Goal: Find specific page/section: Find specific page/section

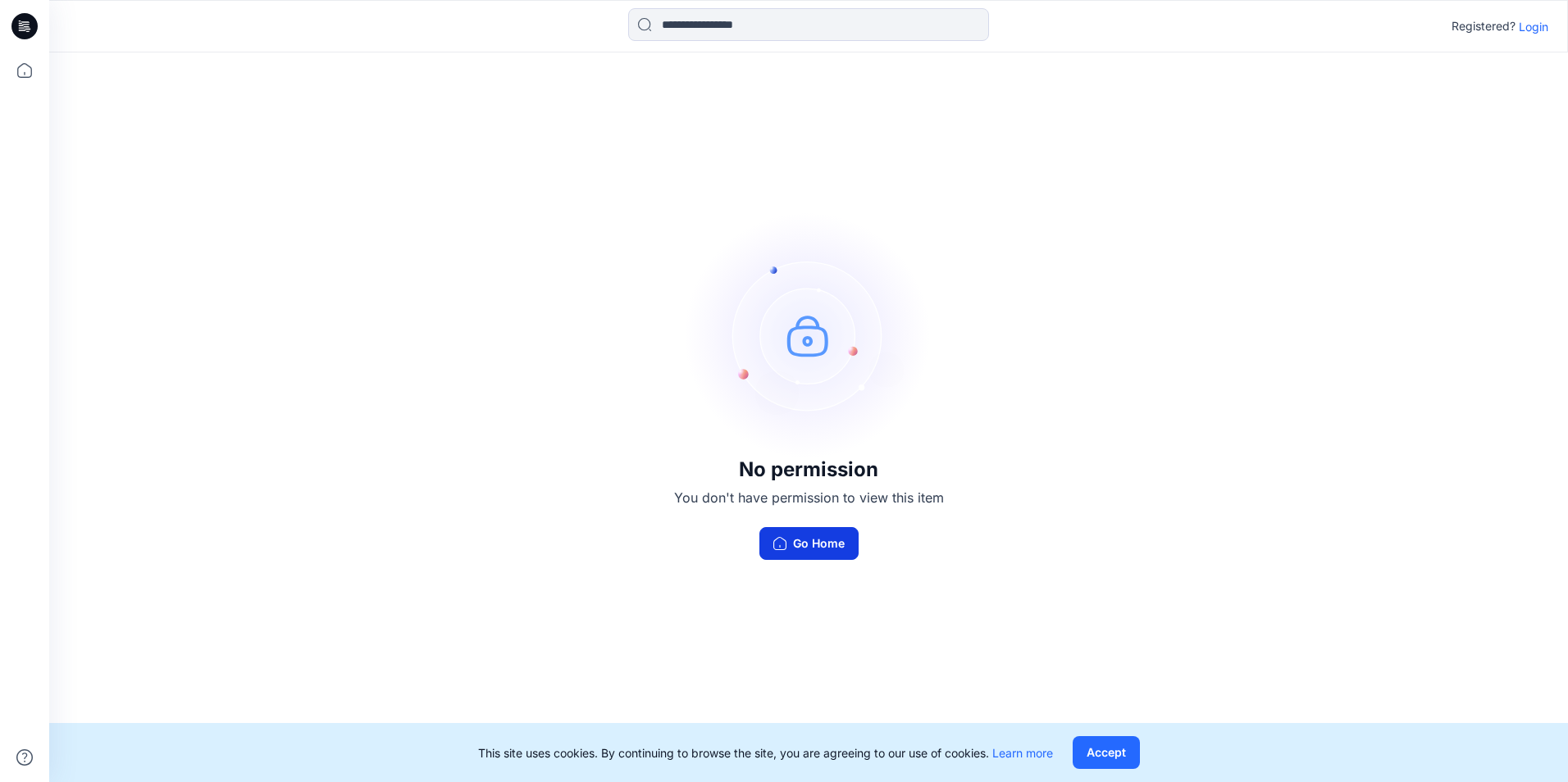
click at [828, 551] on button "Go Home" at bounding box center [809, 544] width 99 height 33
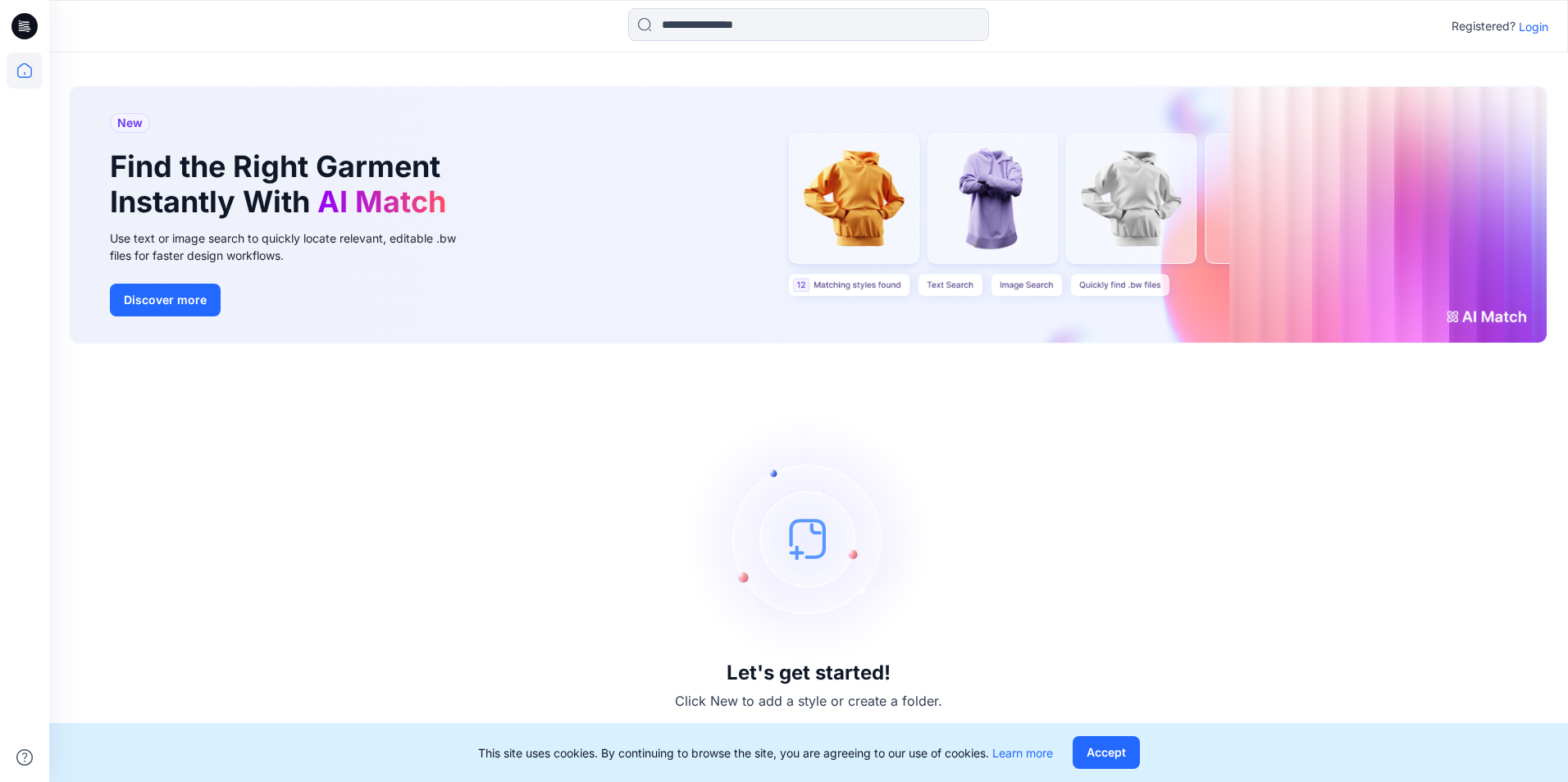
click at [1534, 32] on p "Login" at bounding box center [1533, 27] width 30 height 17
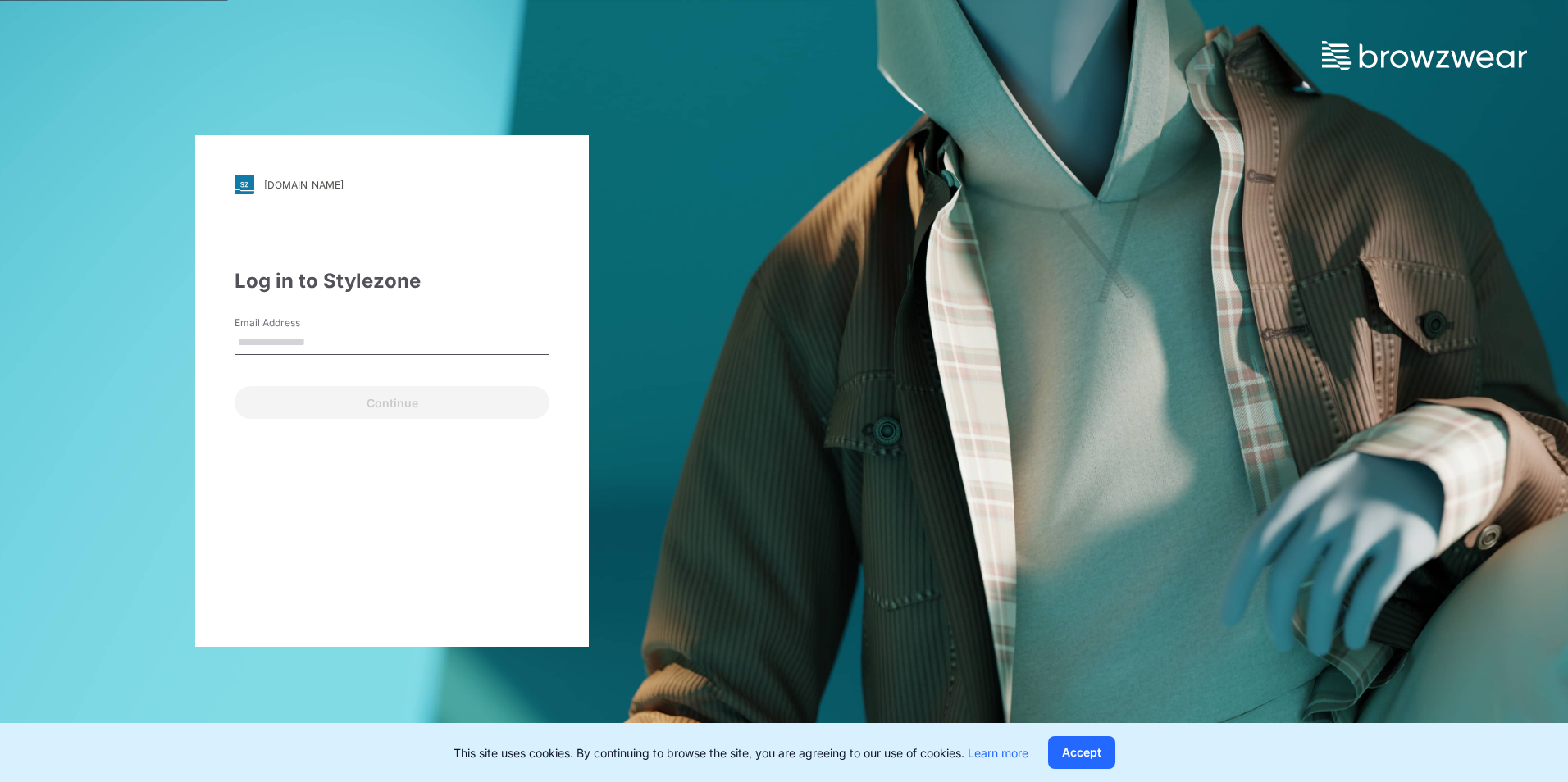
click at [282, 339] on input "Email Address" at bounding box center [392, 343] width 315 height 24
click at [137, 206] on div "[DOMAIN_NAME] Loading... Log in to Stylezone Email Address Continue" at bounding box center [392, 391] width 784 height 782
click at [342, 349] on input "Email Address" at bounding box center [392, 343] width 315 height 24
type input "**********"
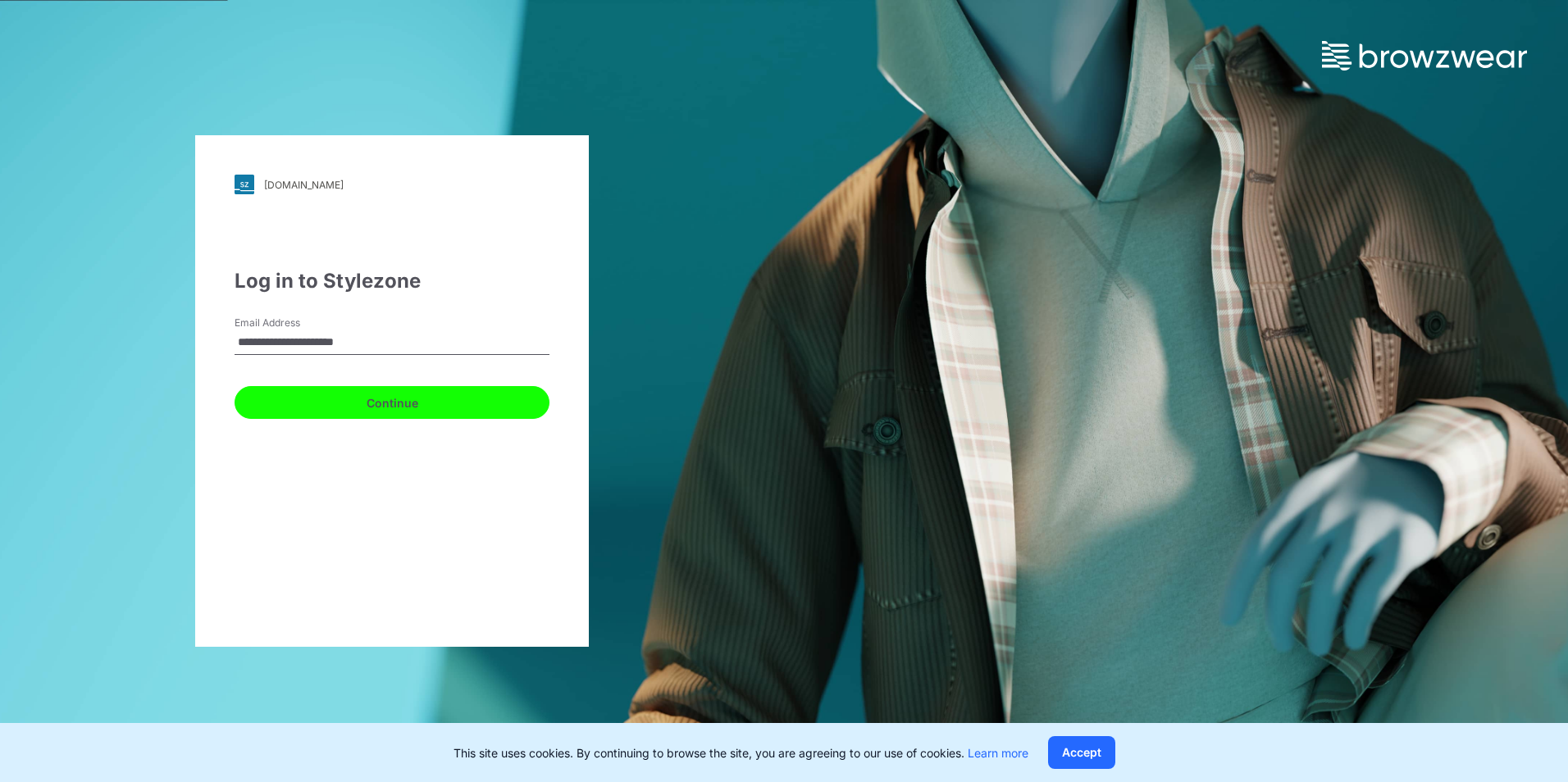
click at [392, 411] on button "Continue" at bounding box center [392, 403] width 315 height 33
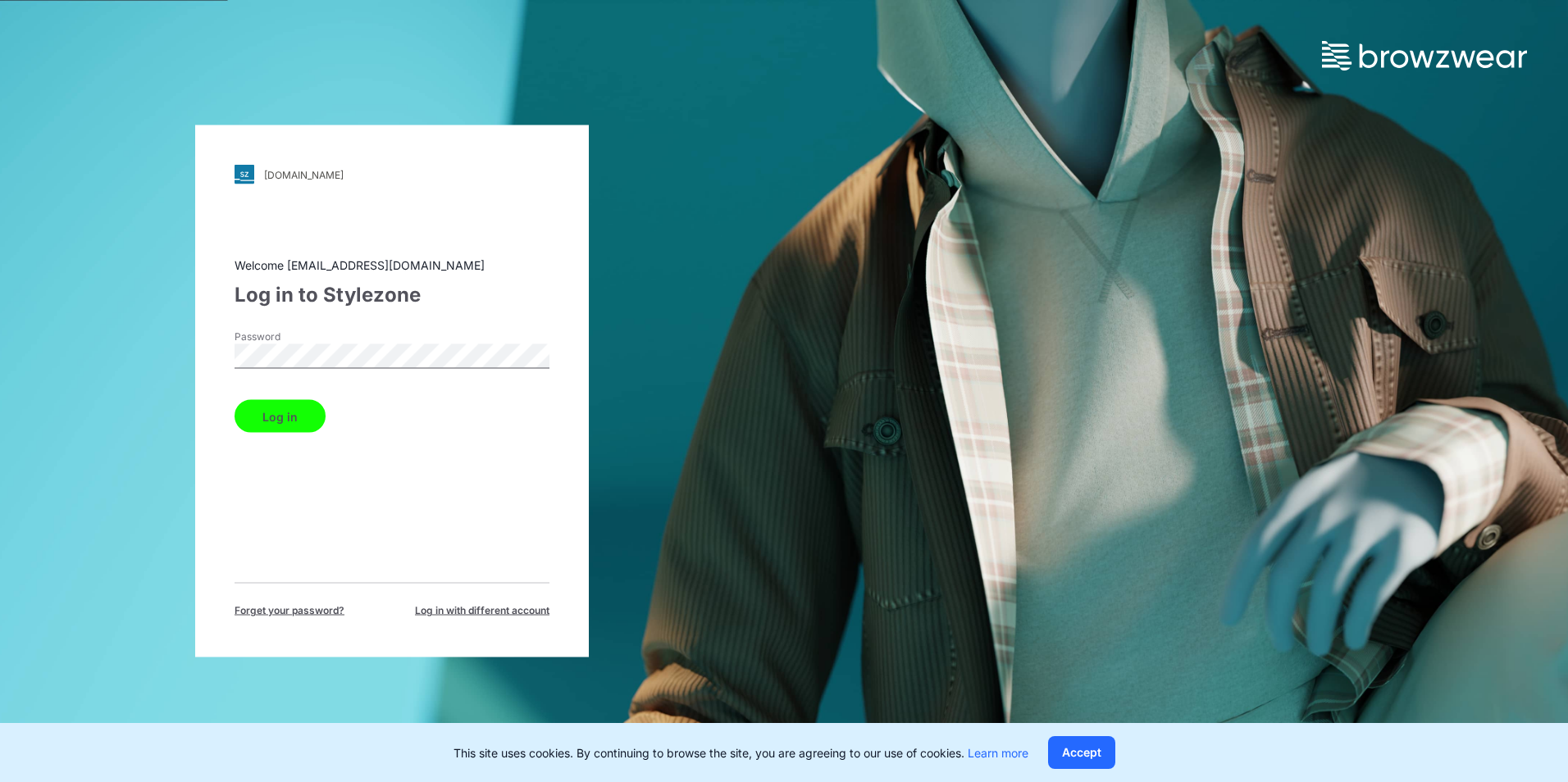
click at [304, 405] on button "Log in" at bounding box center [280, 417] width 91 height 33
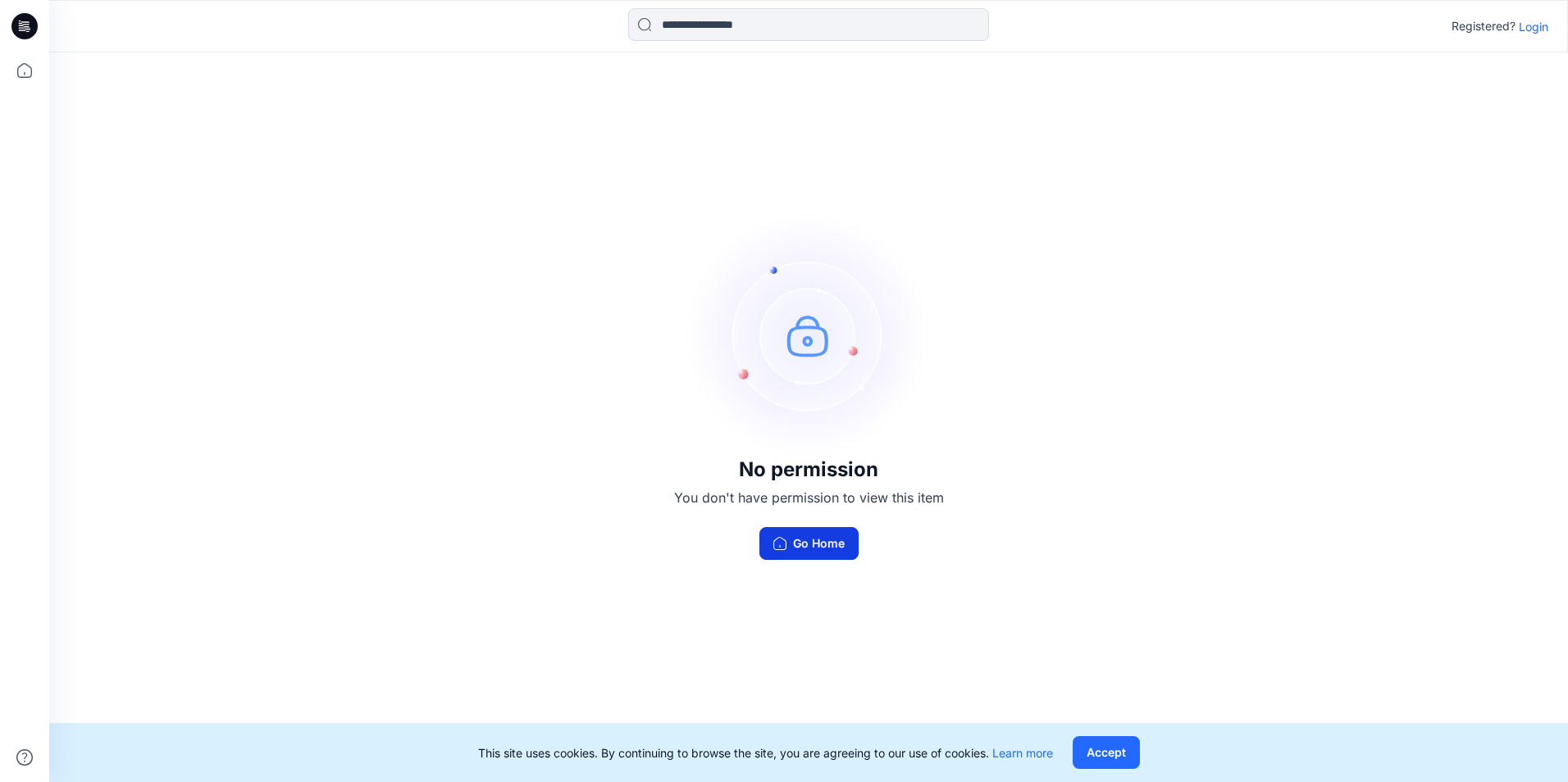
click at [814, 539] on button "Go Home" at bounding box center [809, 544] width 99 height 33
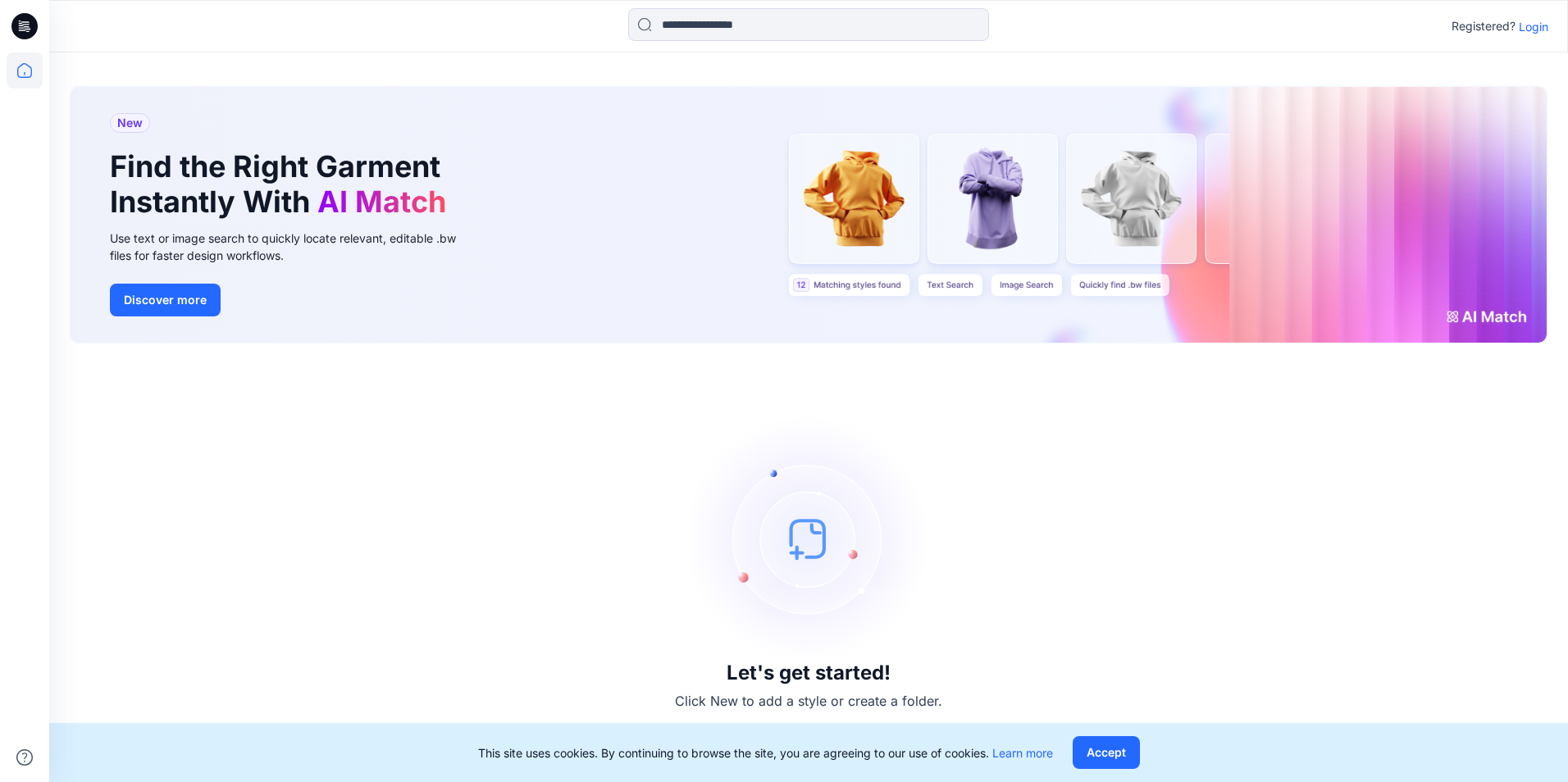
click at [1543, 26] on p "Login" at bounding box center [1533, 27] width 30 height 17
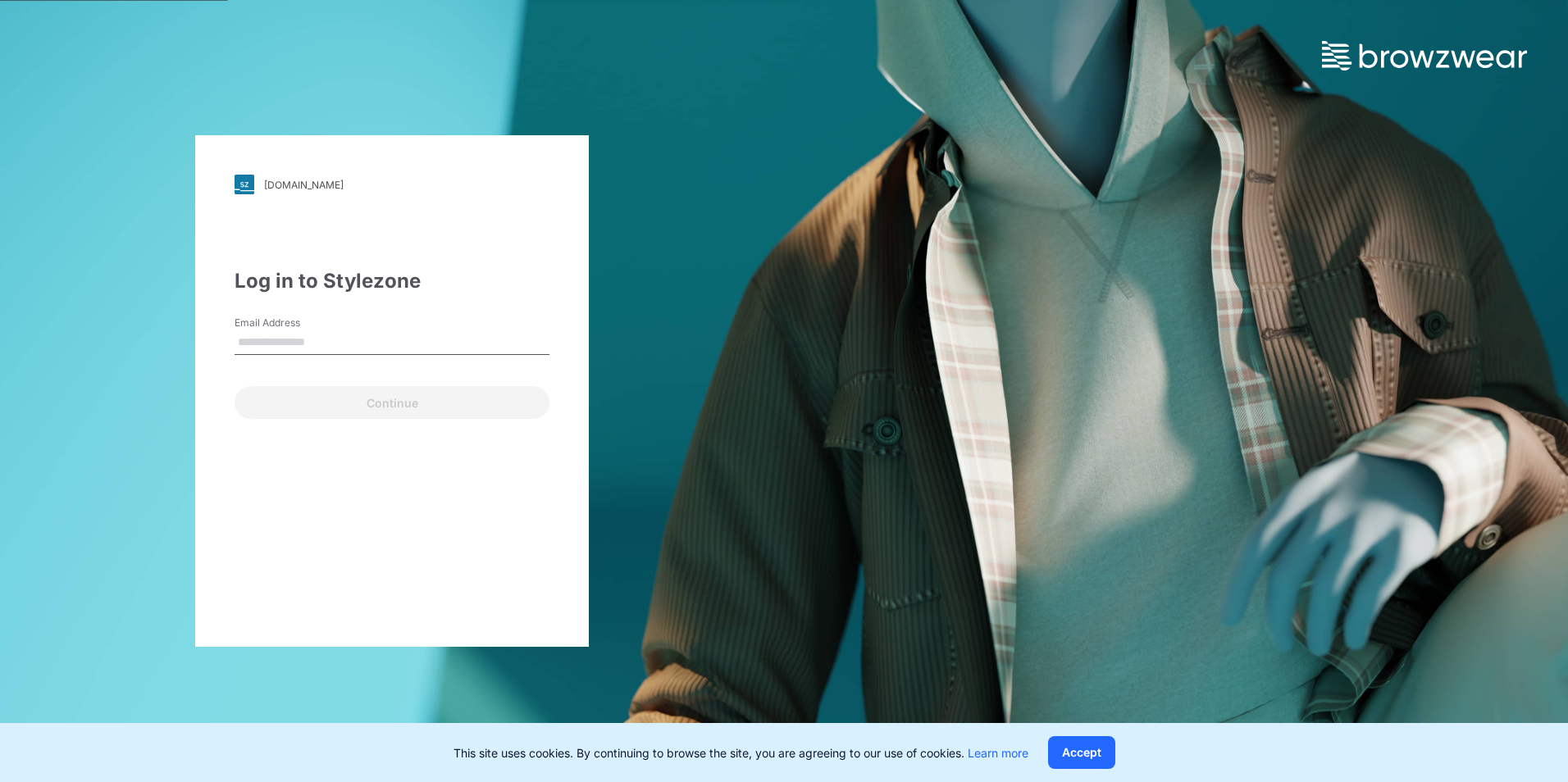
click at [392, 348] on input "Email Address" at bounding box center [392, 343] width 315 height 24
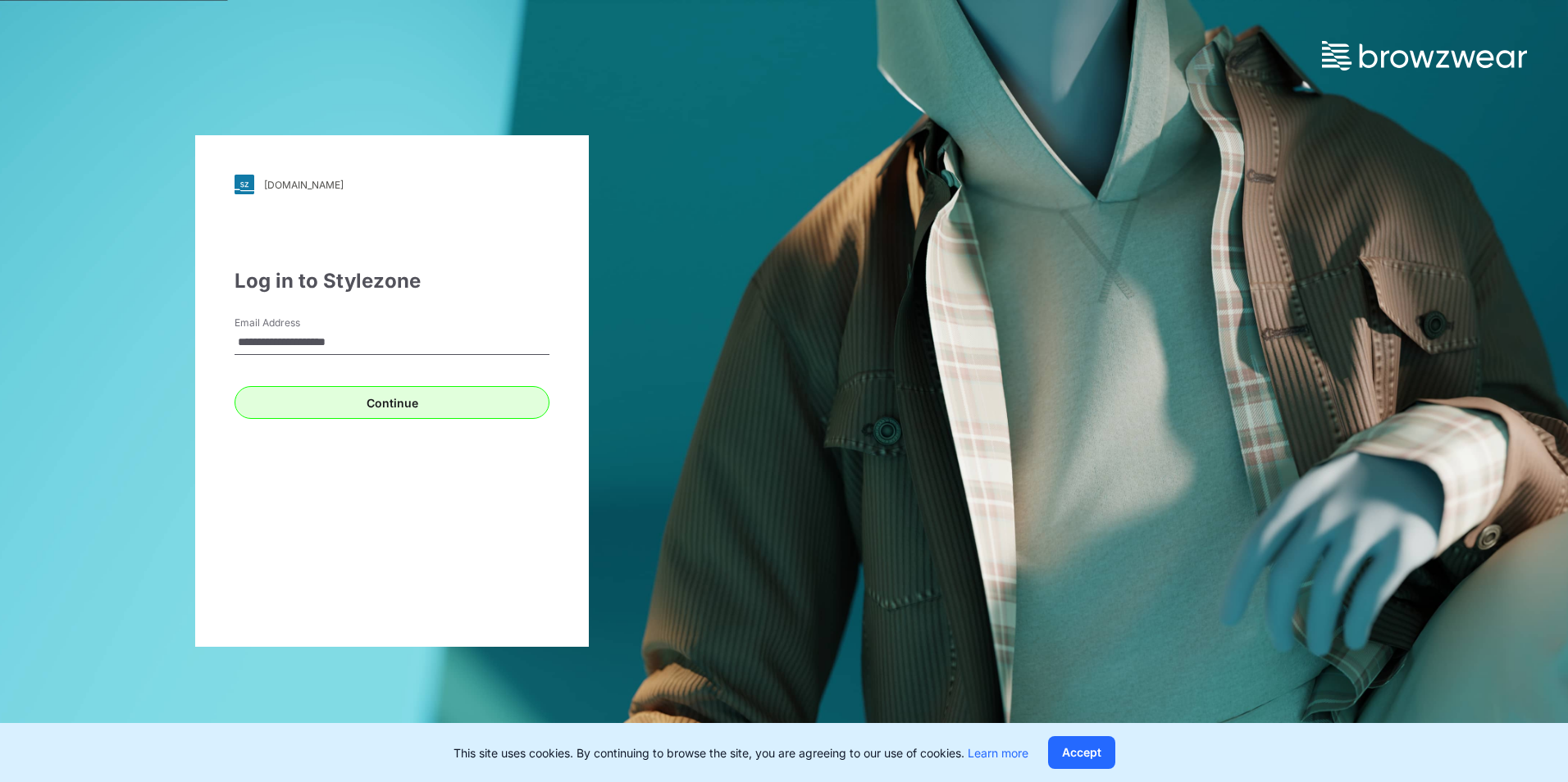
type input "**********"
click at [310, 398] on button "Continue" at bounding box center [392, 403] width 315 height 33
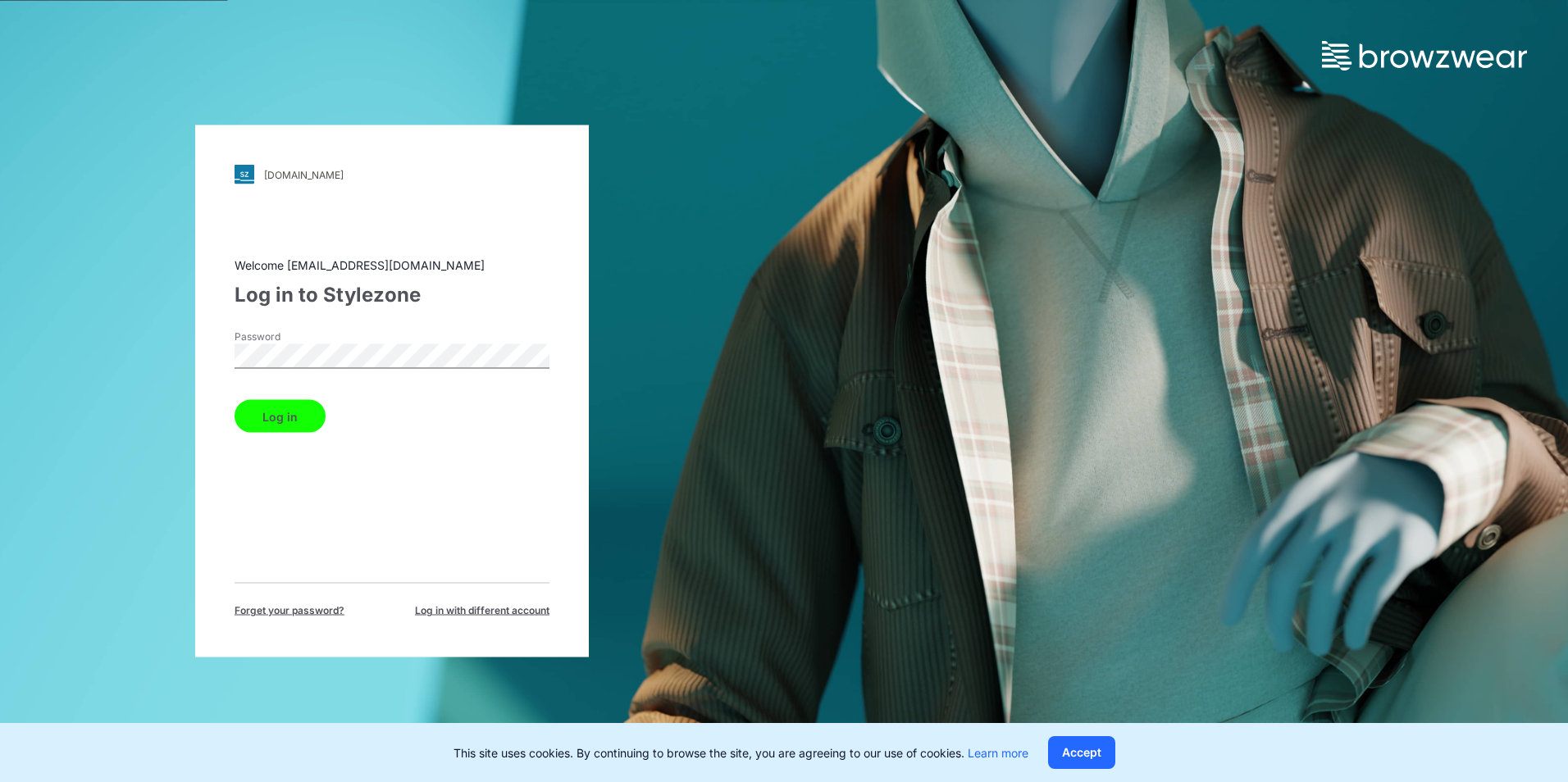
click at [294, 410] on button "Log in" at bounding box center [280, 417] width 91 height 33
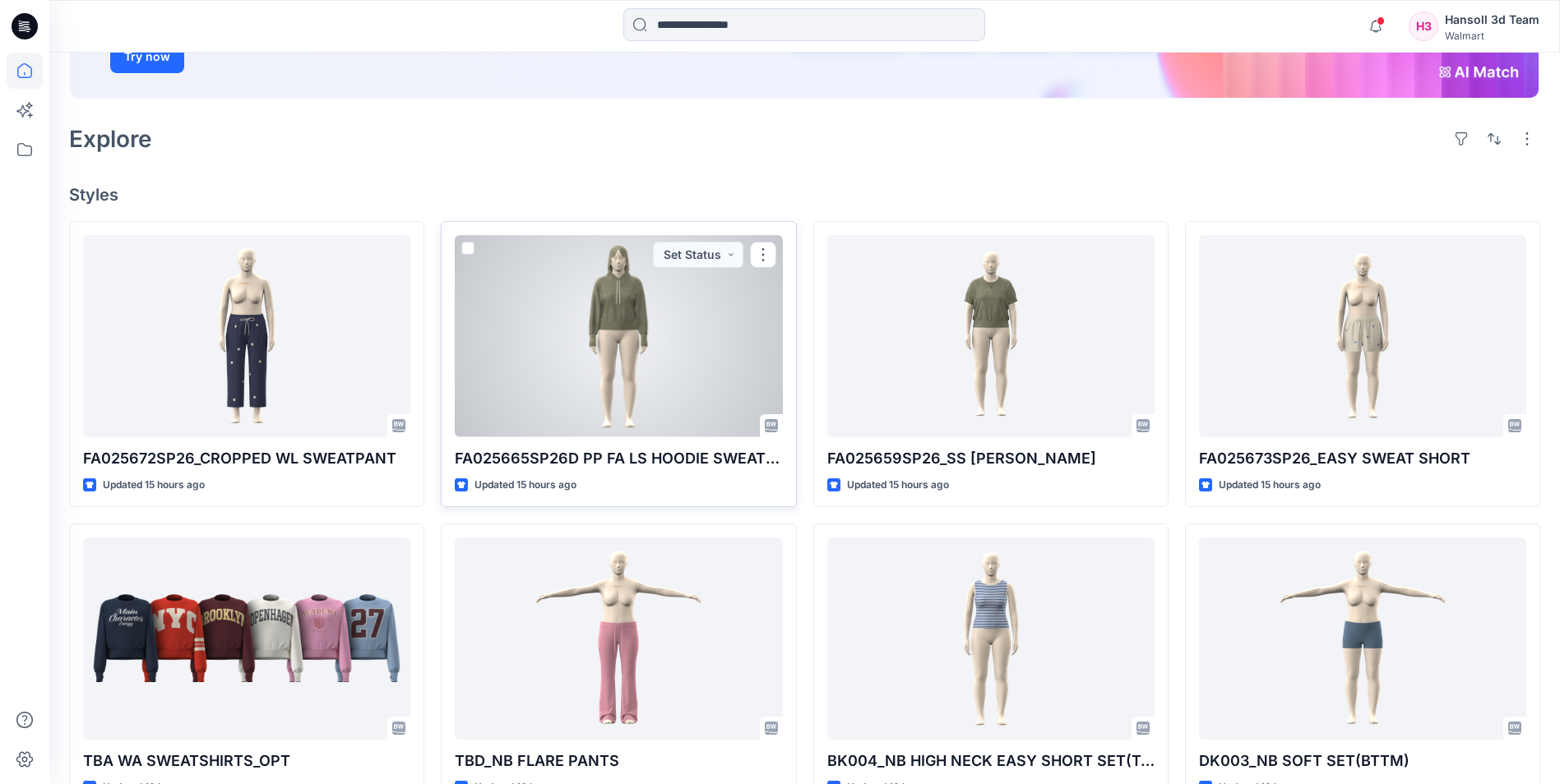
scroll to position [329, 0]
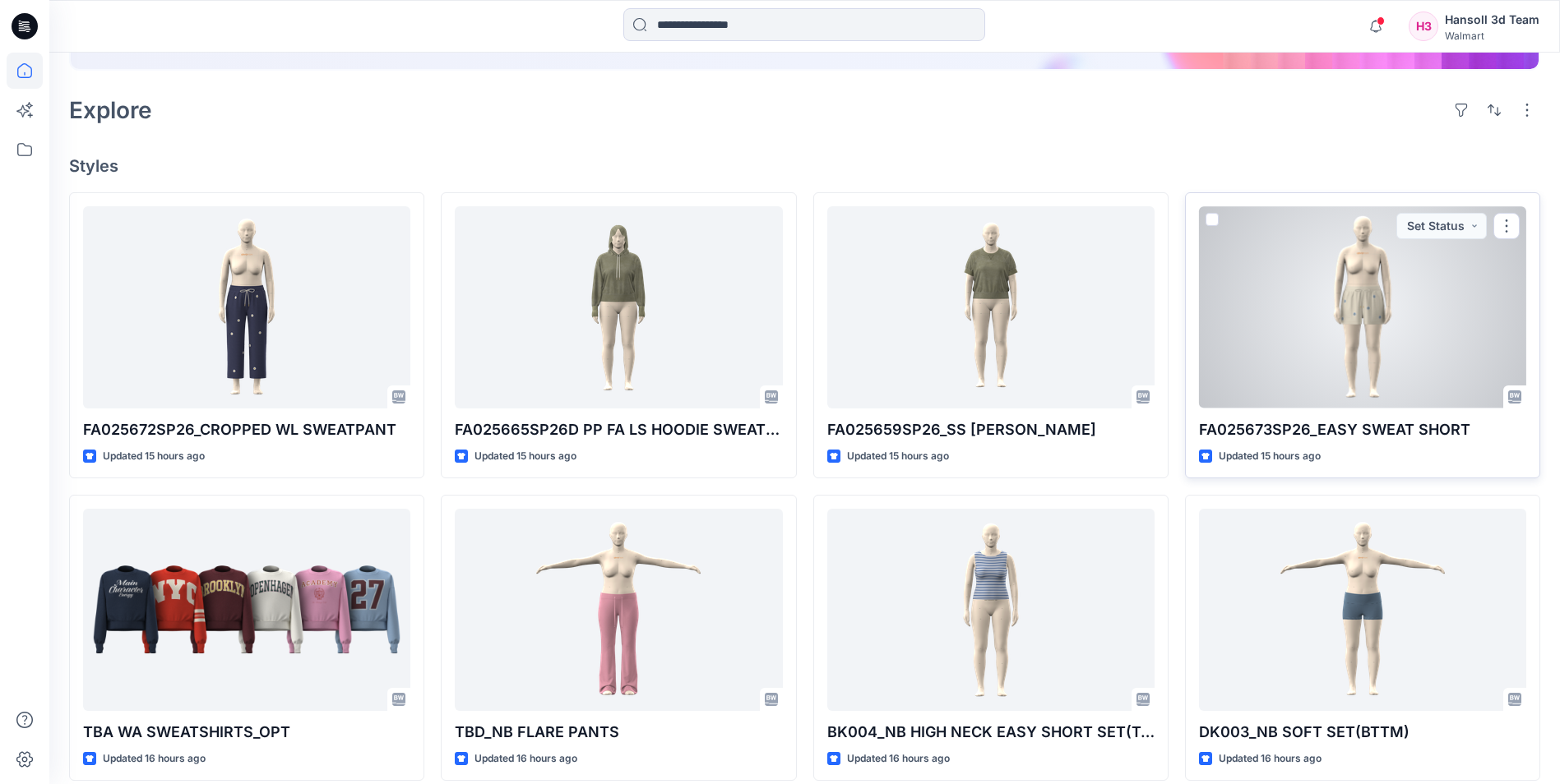
click at [1297, 430] on p "FA025673SP26_EASY SWEAT SHORT" at bounding box center [1362, 430] width 327 height 23
click at [1311, 365] on div at bounding box center [1362, 307] width 327 height 201
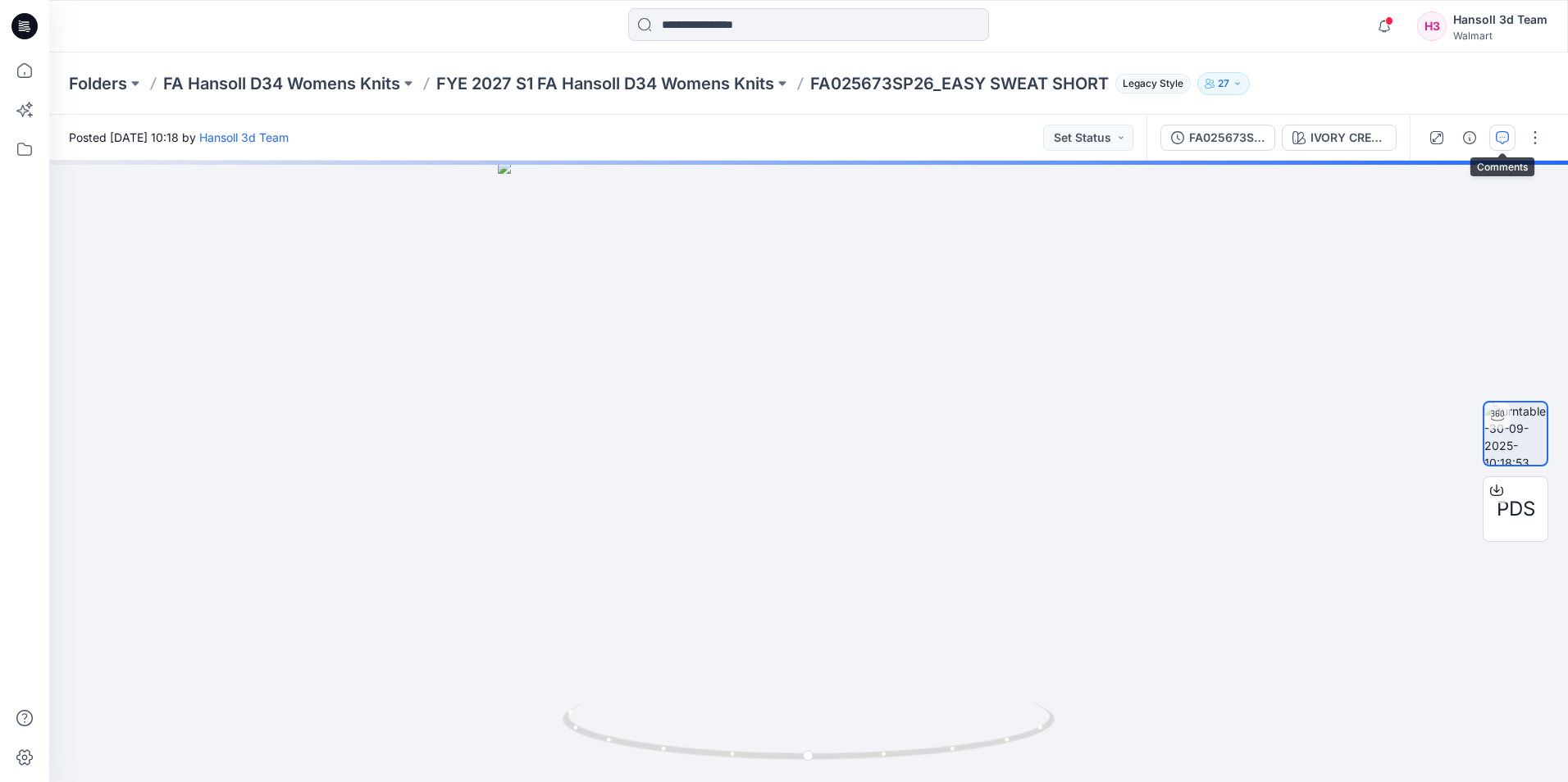
click at [1510, 143] on button "button" at bounding box center [1502, 137] width 26 height 26
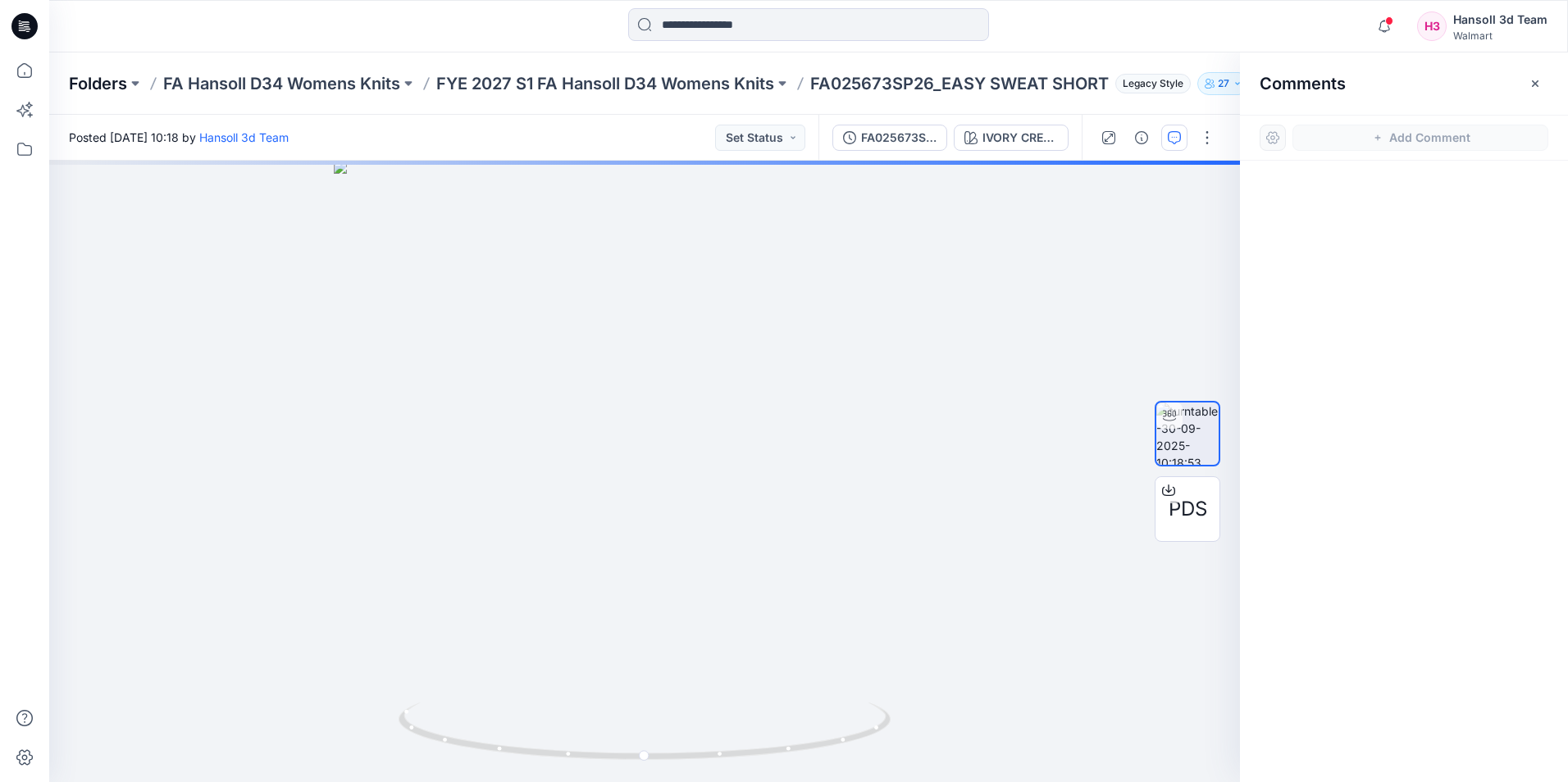
click at [117, 84] on p "Folders" at bounding box center [97, 84] width 58 height 23
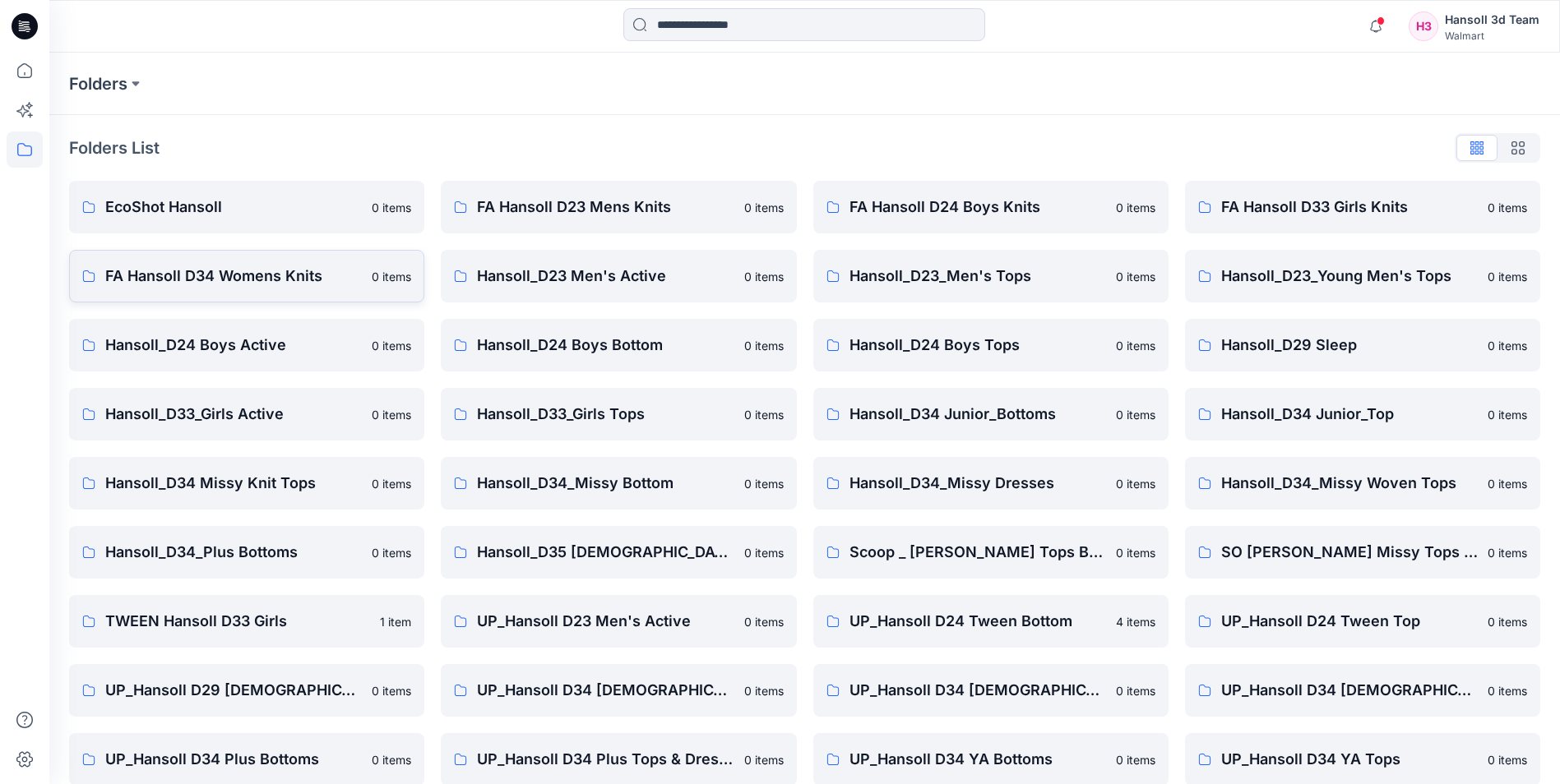
click at [276, 274] on p "FA Hansoll D34 Womens Knits" at bounding box center [234, 276] width 257 height 23
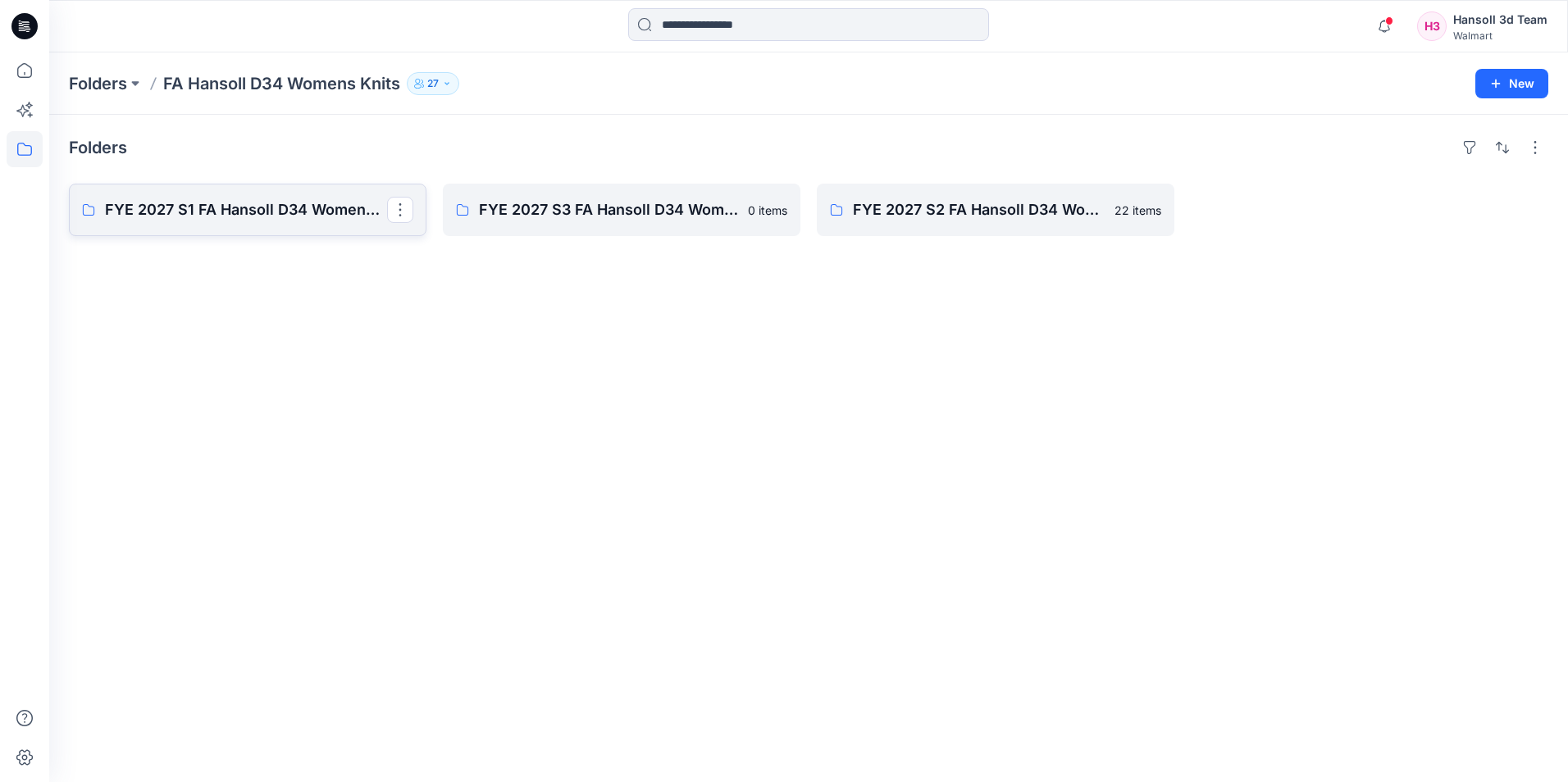
click at [287, 218] on p "FYE 2027 S1 FA Hansoll D34 Womens Knits" at bounding box center [246, 210] width 282 height 23
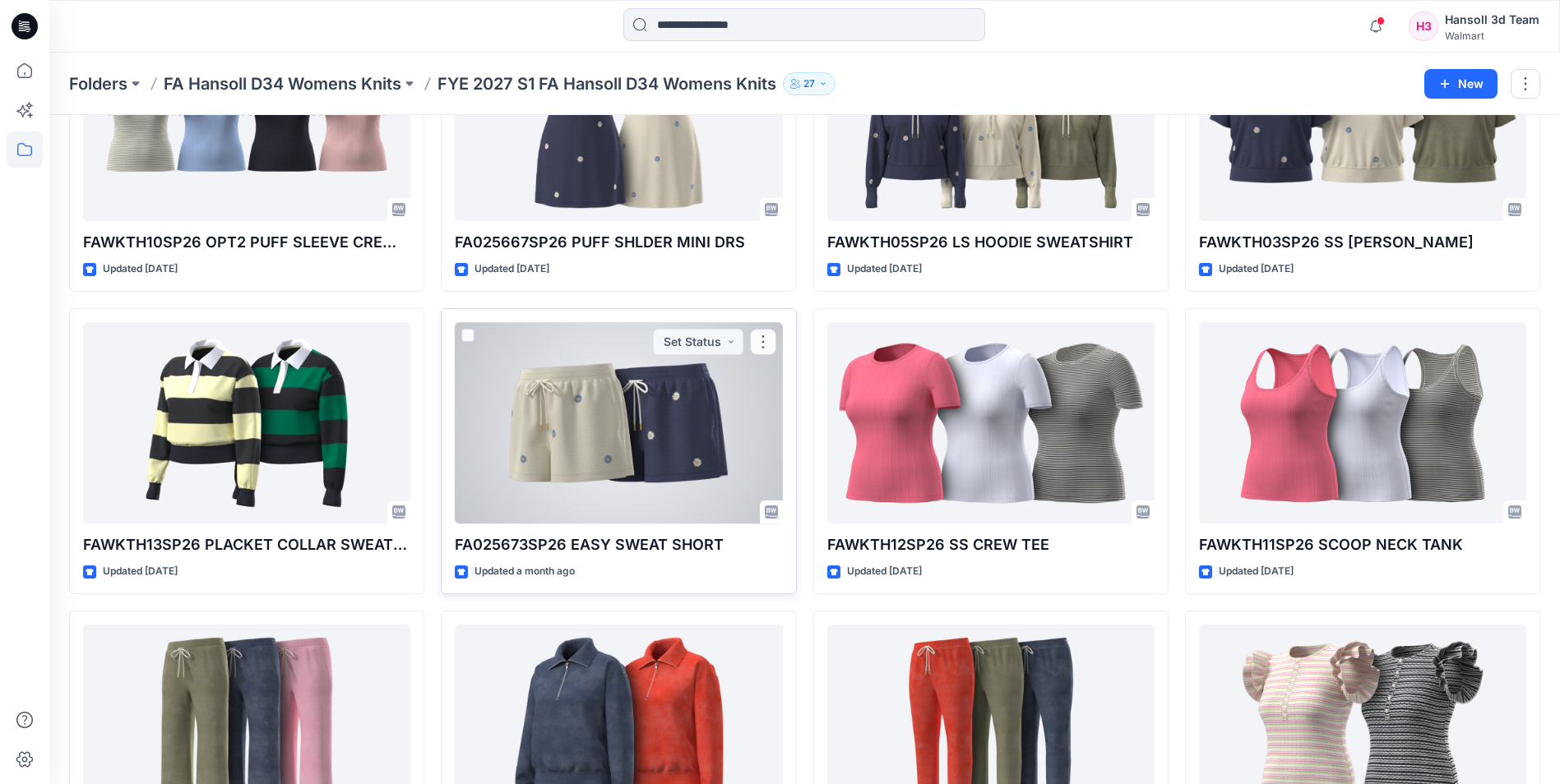
scroll to position [493, 0]
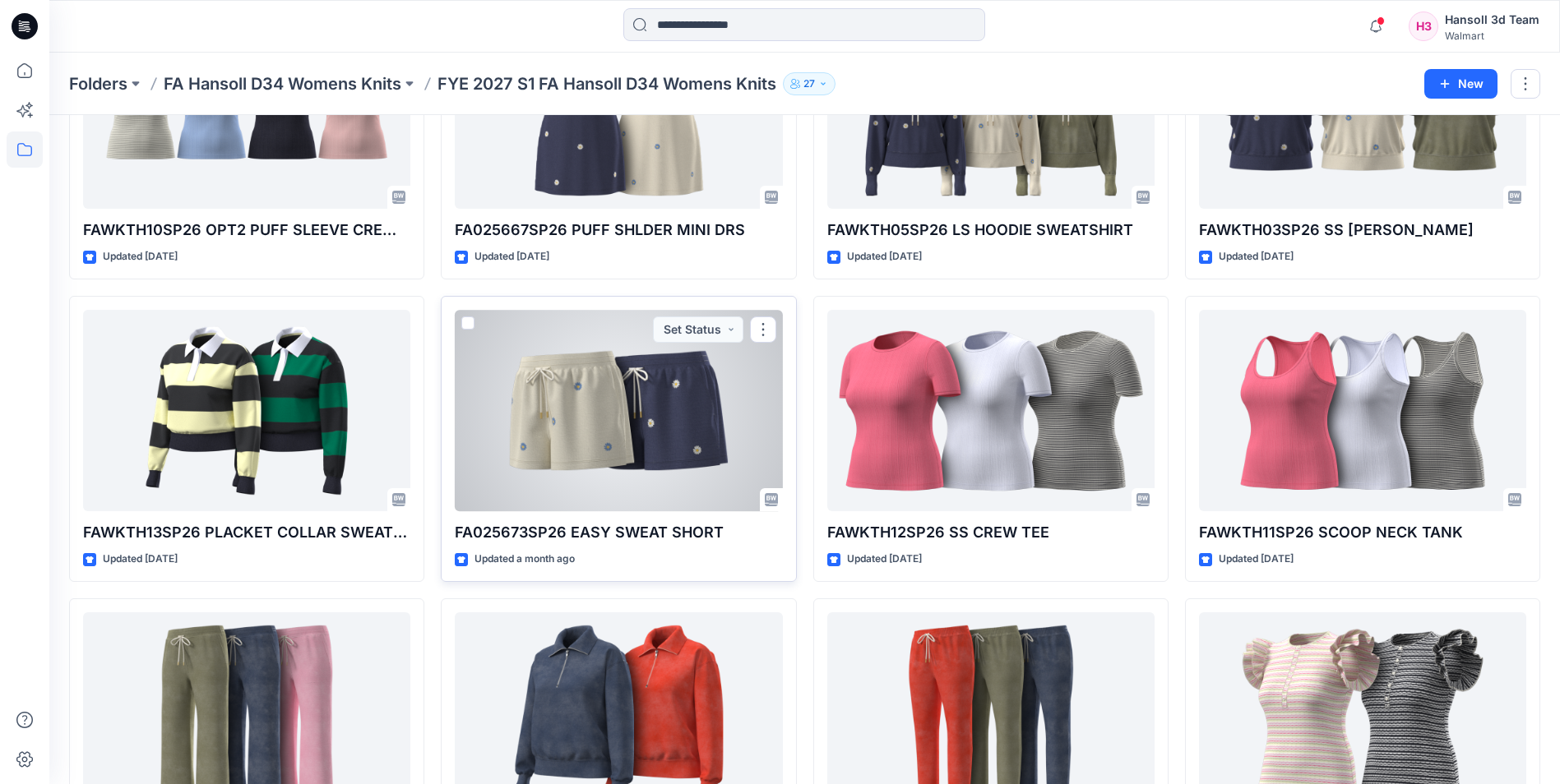
click at [635, 534] on p "FA025673SP26 EASY SWEAT SHORT" at bounding box center [618, 533] width 327 height 23
click at [663, 453] on div at bounding box center [618, 410] width 327 height 201
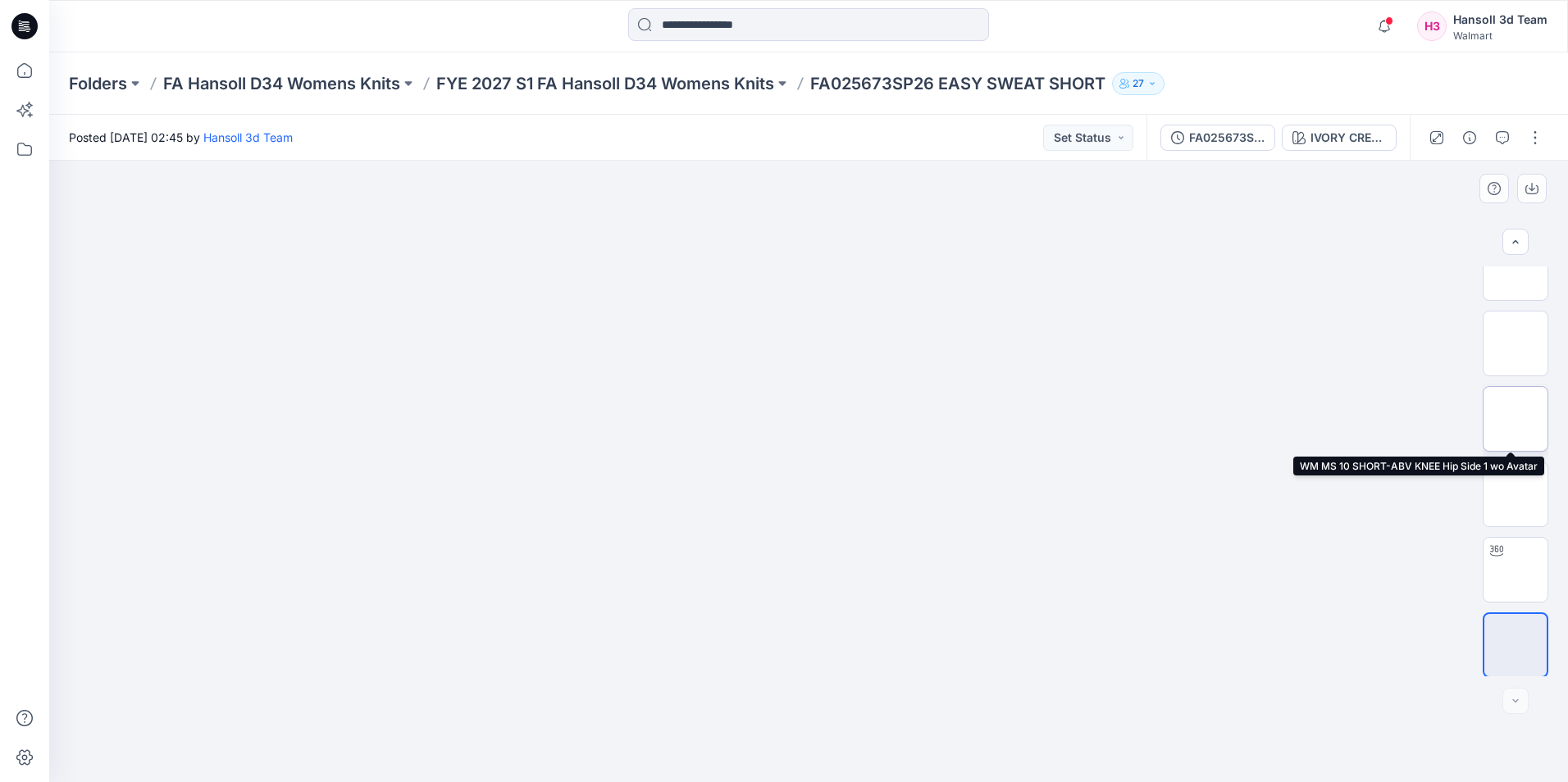
scroll to position [33, 0]
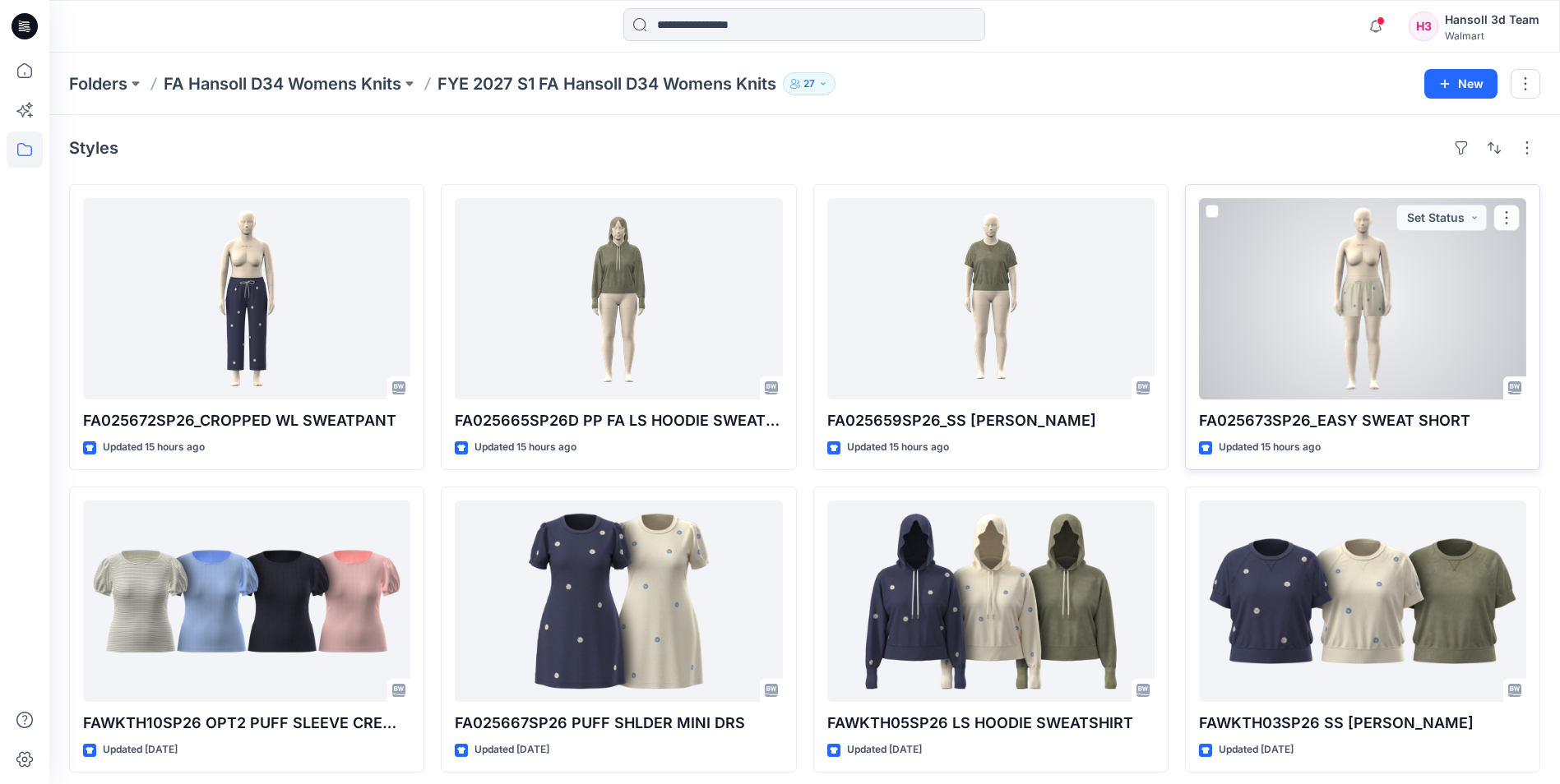
click at [1409, 371] on div at bounding box center [1362, 298] width 327 height 201
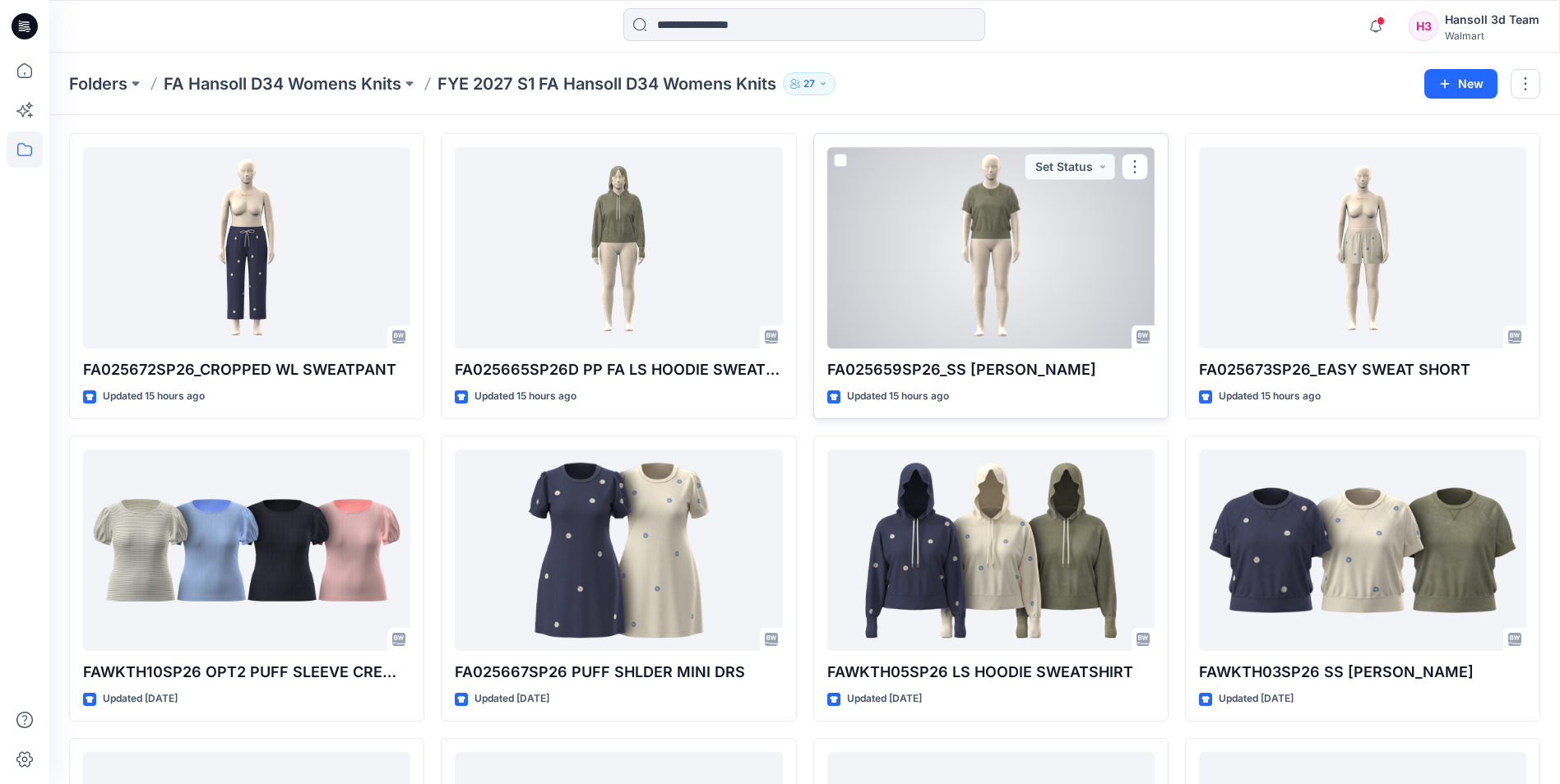
scroll to position [82, 0]
